Goal: Navigation & Orientation: Find specific page/section

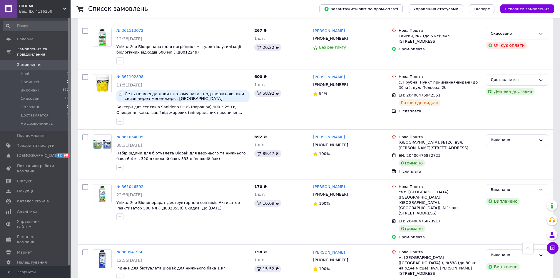
scroll to position [869, 0]
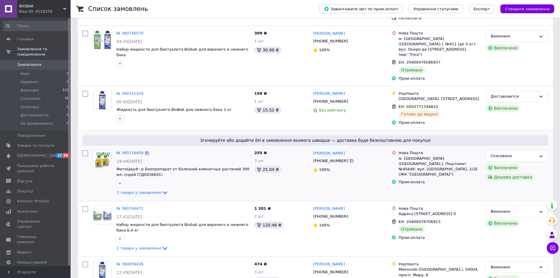
scroll to position [176, 0]
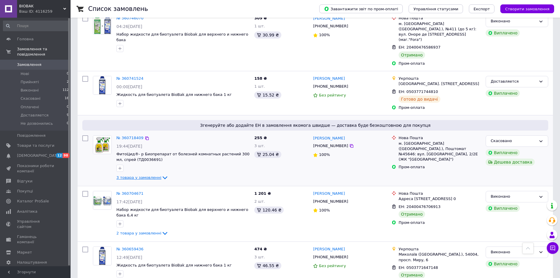
click at [161, 174] on icon at bounding box center [164, 177] width 7 height 7
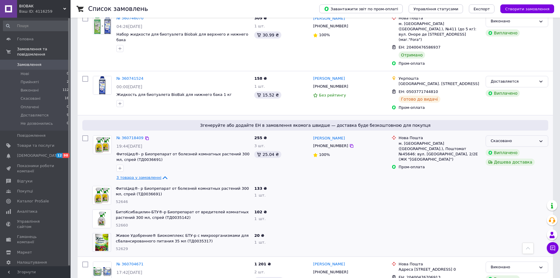
click at [541, 139] on icon at bounding box center [541, 141] width 5 height 5
click at [366, 234] on div at bounding box center [350, 243] width 79 height 24
